Goal: Transaction & Acquisition: Register for event/course

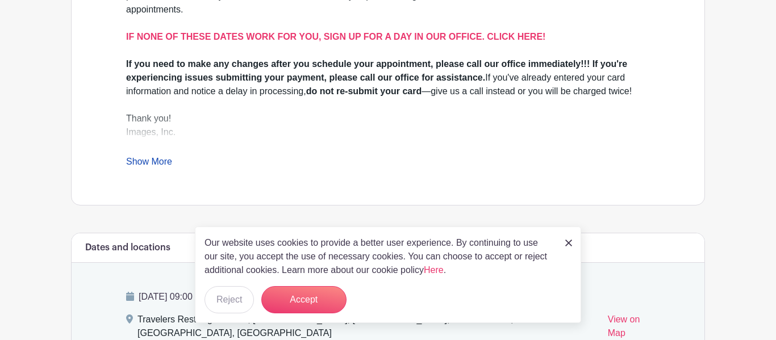
scroll to position [438, 0]
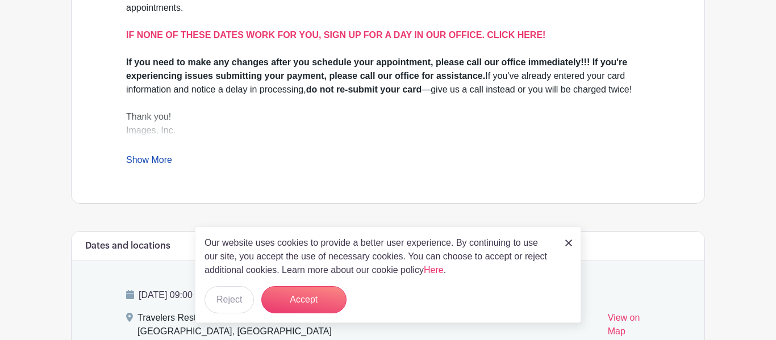
click at [566, 240] on img at bounding box center [569, 243] width 7 height 7
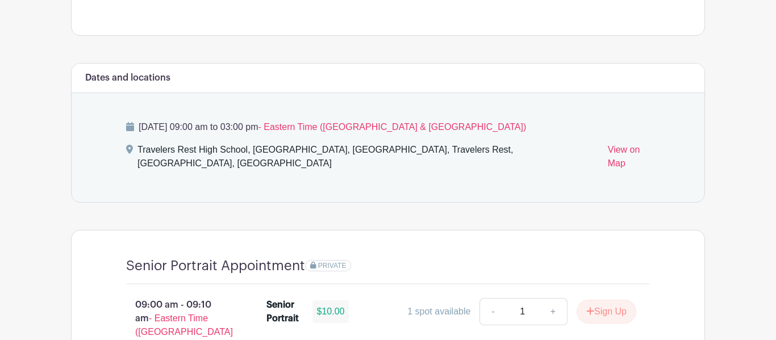
scroll to position [605, 0]
click at [148, 136] on div "[DATE] 09:00 am to 03:00 pm - Eastern Time ([GEOGRAPHIC_DATA] & [GEOGRAPHIC_DAT…" at bounding box center [388, 148] width 579 height 109
click at [155, 142] on div "[DATE] 09:00 am to 03:00 pm - Eastern Time ([GEOGRAPHIC_DATA] & [GEOGRAPHIC_DAT…" at bounding box center [388, 148] width 579 height 109
click at [429, 126] on span "- Eastern Time ([GEOGRAPHIC_DATA] & [GEOGRAPHIC_DATA])" at bounding box center [392, 128] width 268 height 10
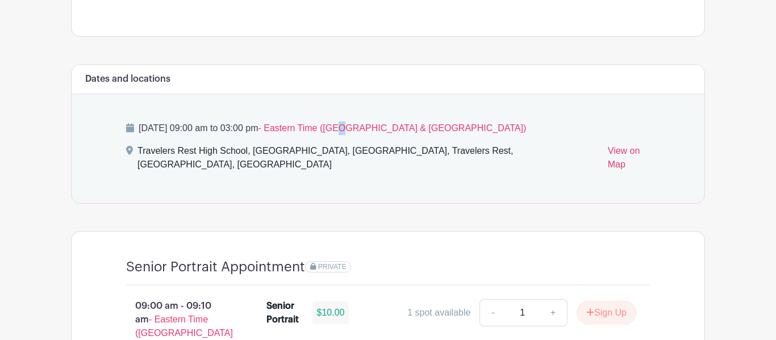
click at [429, 126] on span "- Eastern Time ([GEOGRAPHIC_DATA] & [GEOGRAPHIC_DATA])" at bounding box center [392, 128] width 268 height 10
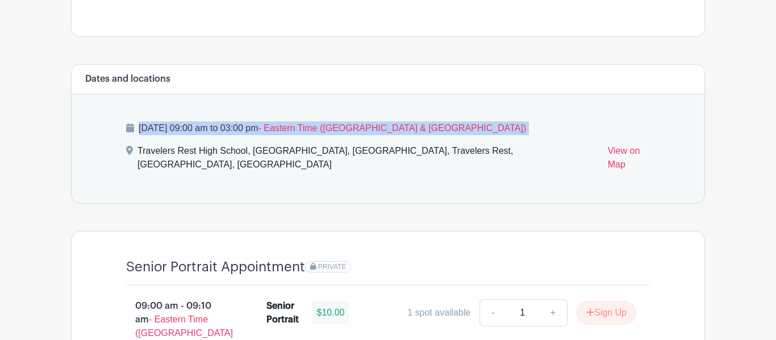
click at [429, 126] on span "- Eastern Time ([GEOGRAPHIC_DATA] & [GEOGRAPHIC_DATA])" at bounding box center [392, 128] width 268 height 10
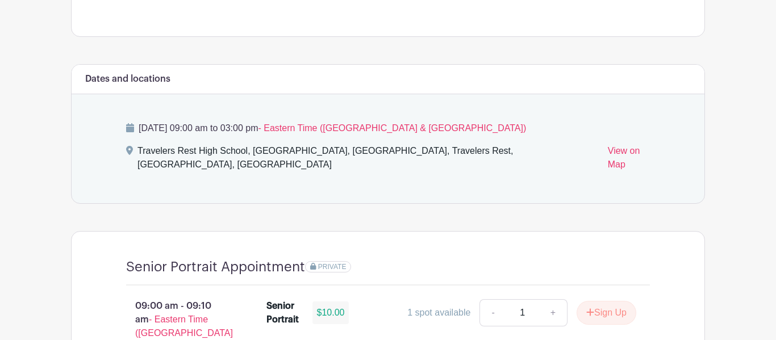
click at [429, 126] on span "- Eastern Time ([GEOGRAPHIC_DATA] & [GEOGRAPHIC_DATA])" at bounding box center [392, 128] width 268 height 10
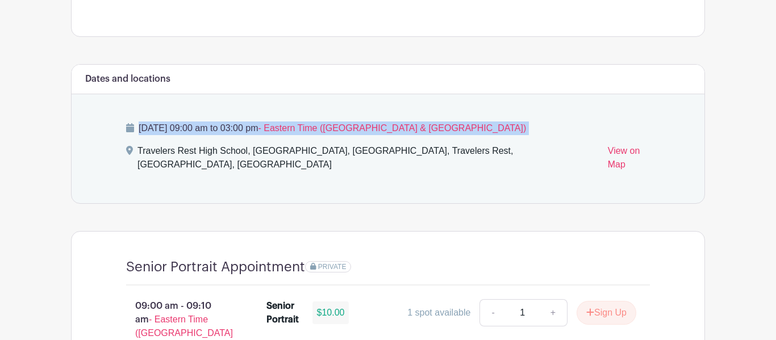
click at [429, 126] on span "- Eastern Time ([GEOGRAPHIC_DATA] & [GEOGRAPHIC_DATA])" at bounding box center [392, 128] width 268 height 10
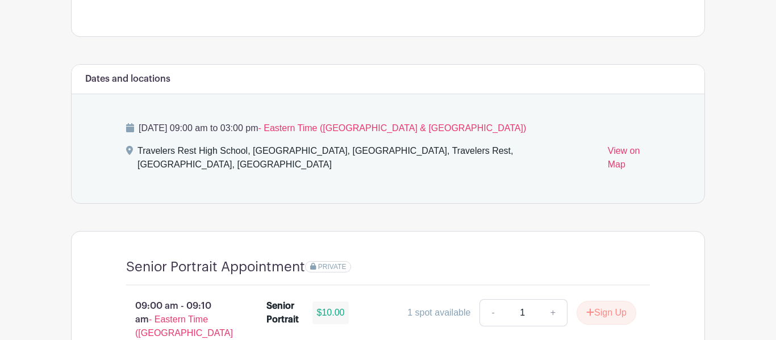
click at [429, 126] on span "- Eastern Time ([GEOGRAPHIC_DATA] & [GEOGRAPHIC_DATA])" at bounding box center [392, 128] width 268 height 10
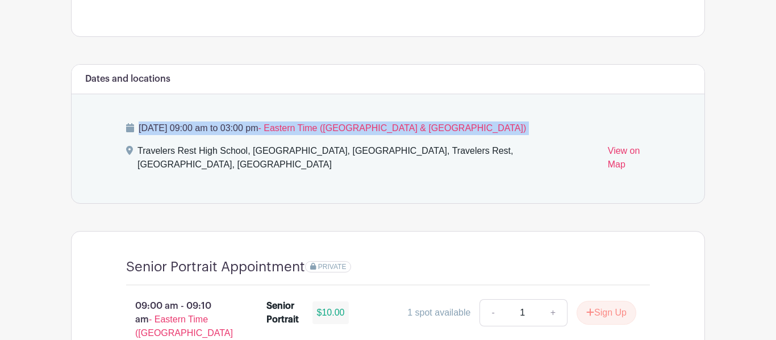
click at [429, 126] on span "- Eastern Time ([GEOGRAPHIC_DATA] & [GEOGRAPHIC_DATA])" at bounding box center [392, 128] width 268 height 10
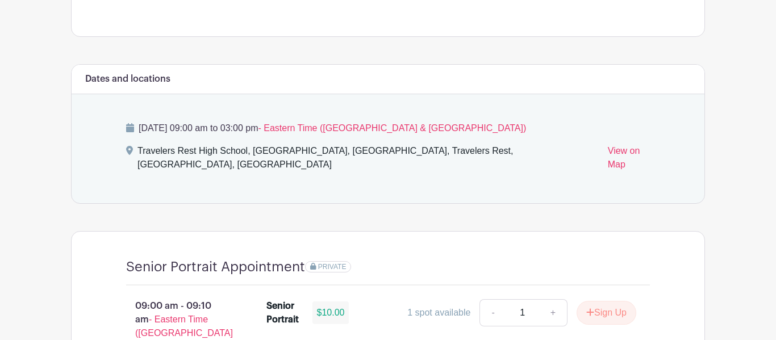
click at [429, 126] on span "- Eastern Time ([GEOGRAPHIC_DATA] & [GEOGRAPHIC_DATA])" at bounding box center [392, 128] width 268 height 10
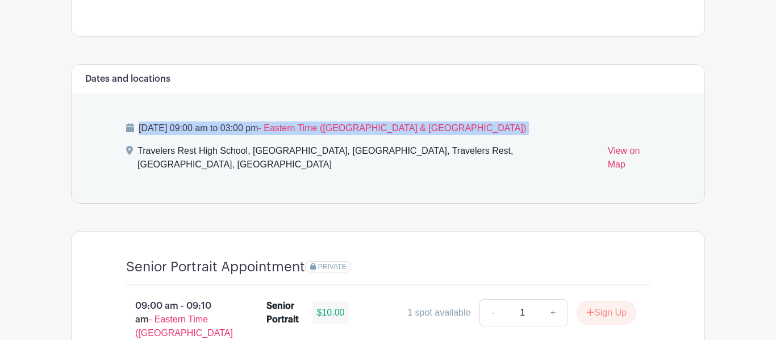
click at [429, 126] on span "- Eastern Time ([GEOGRAPHIC_DATA] & [GEOGRAPHIC_DATA])" at bounding box center [392, 128] width 268 height 10
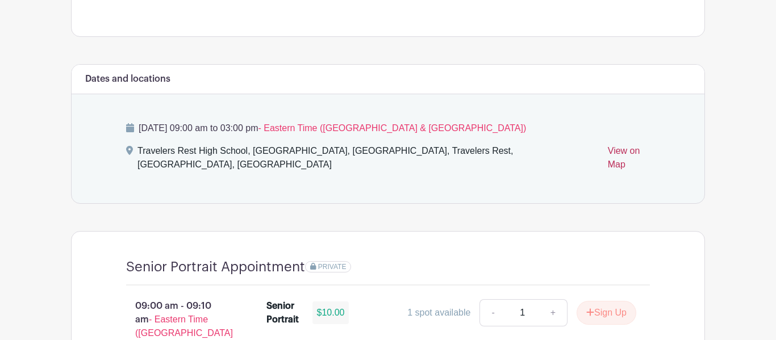
click at [608, 147] on link "View on Map" at bounding box center [629, 160] width 42 height 32
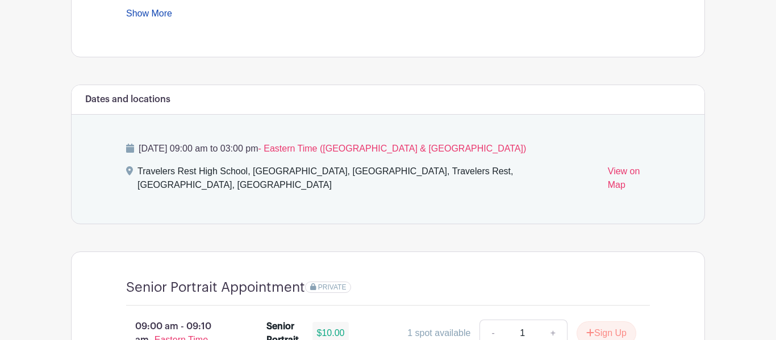
scroll to position [585, 0]
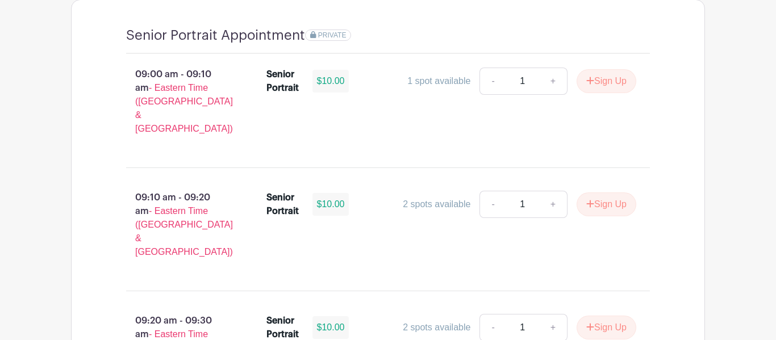
scroll to position [836, 0]
click at [613, 70] on button "Sign Up" at bounding box center [607, 82] width 60 height 24
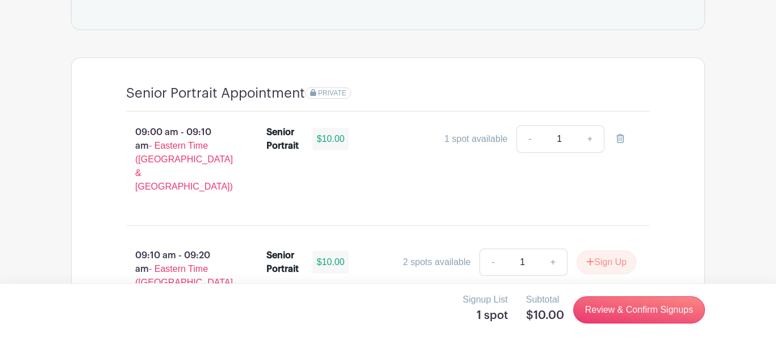
scroll to position [778, 0]
click at [576, 122] on li "Senior Portrait $10.00 1 spot available - 1 +" at bounding box center [452, 142] width 380 height 41
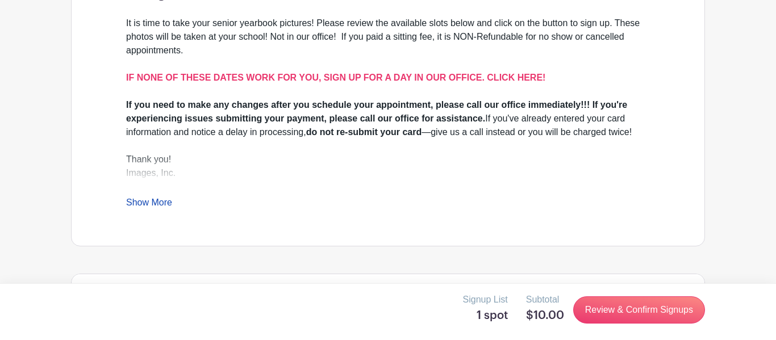
scroll to position [397, 0]
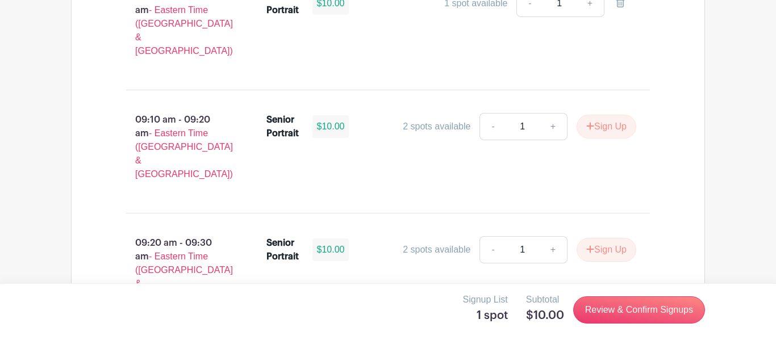
click at [646, 109] on div "Senior Portrait $10.00 2 spots available - 1 + Sign Up" at bounding box center [458, 152] width 421 height 86
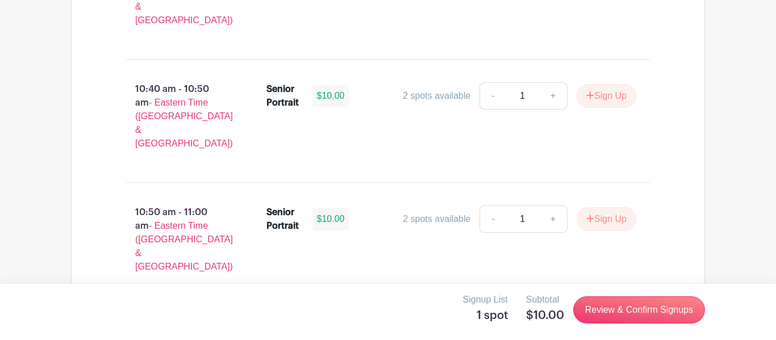
scroll to position [0, 0]
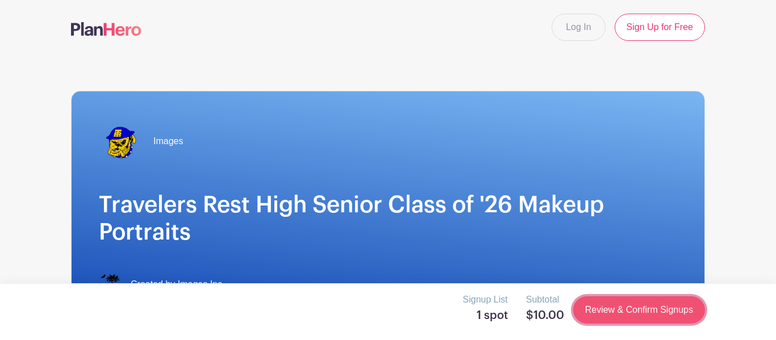
click at [679, 319] on link "Review & Confirm Signups" at bounding box center [640, 310] width 132 height 27
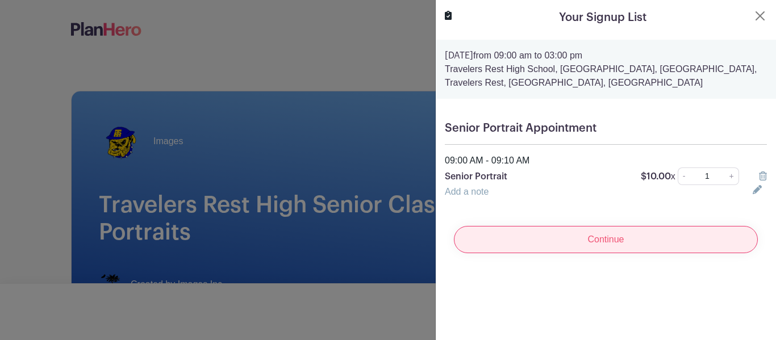
click at [611, 245] on input "Continue" at bounding box center [606, 239] width 304 height 27
